Goal: Task Accomplishment & Management: Use online tool/utility

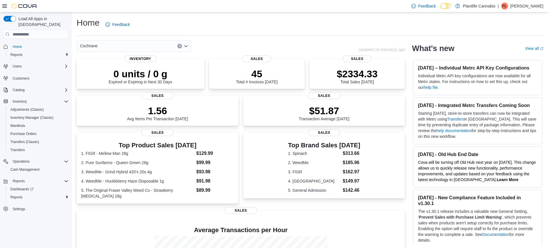
scroll to position [84, 0]
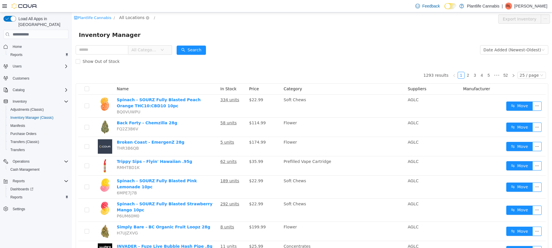
click at [134, 18] on span "All Locations" at bounding box center [131, 17] width 25 height 6
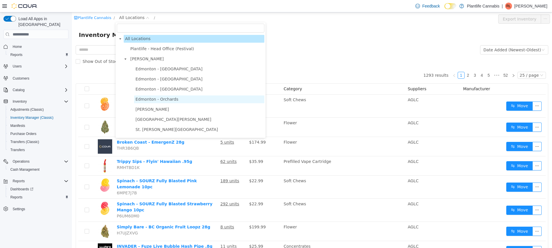
scroll to position [385, 0]
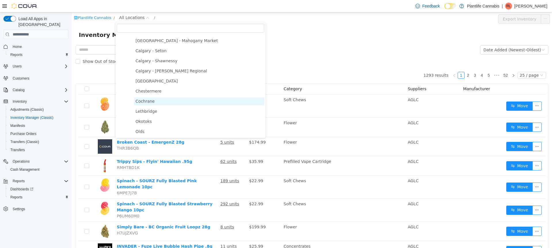
click at [145, 101] on span "Cochrane" at bounding box center [145, 101] width 19 height 5
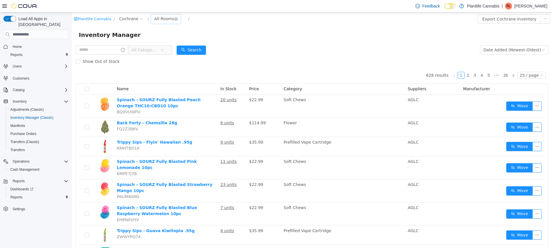
click at [166, 20] on div "All Rooms" at bounding box center [164, 18] width 20 height 9
click at [169, 38] on li "Sales Floor" at bounding box center [165, 39] width 35 height 9
click at [513, 19] on button "Export Sales Floor Inventory" at bounding box center [517, 18] width 66 height 9
